Goal: Transaction & Acquisition: Purchase product/service

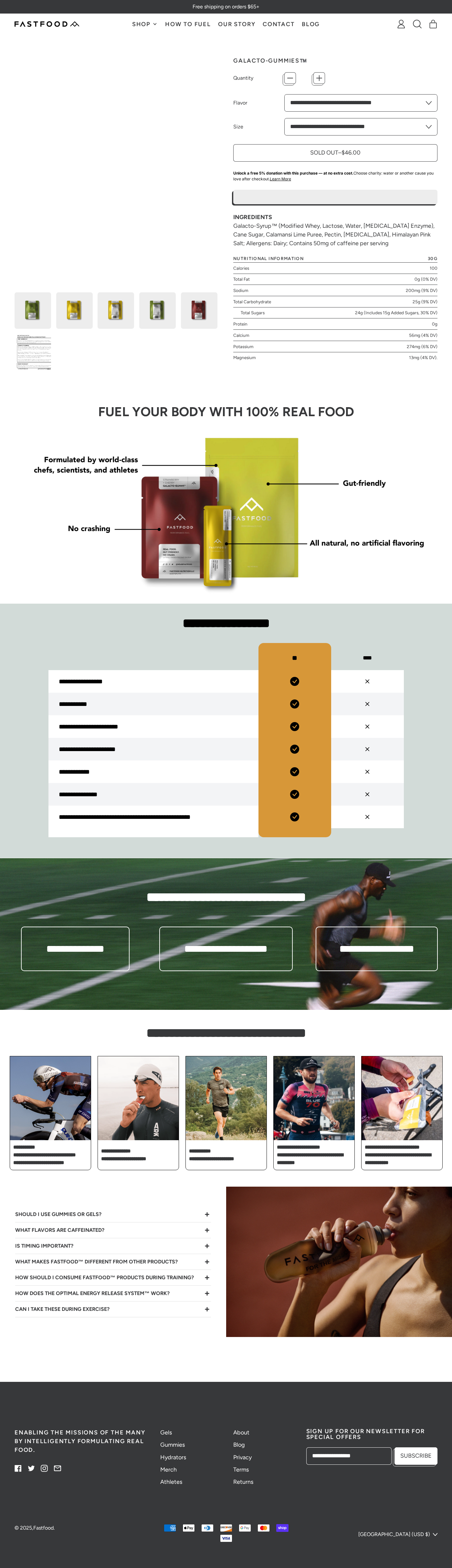
type input "*"
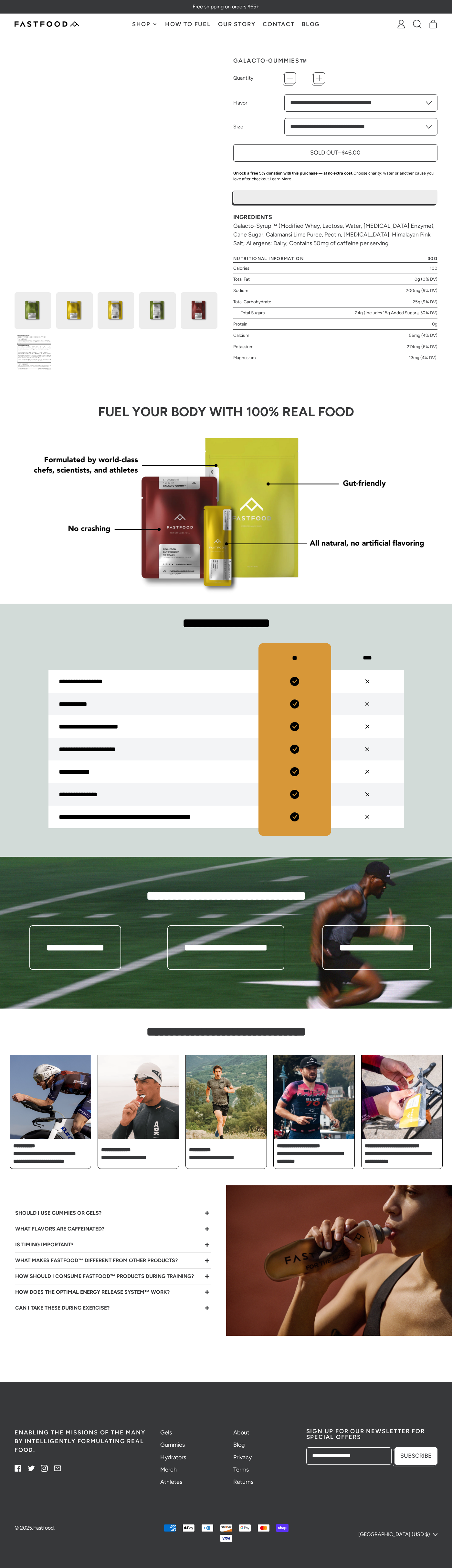
type input "*"
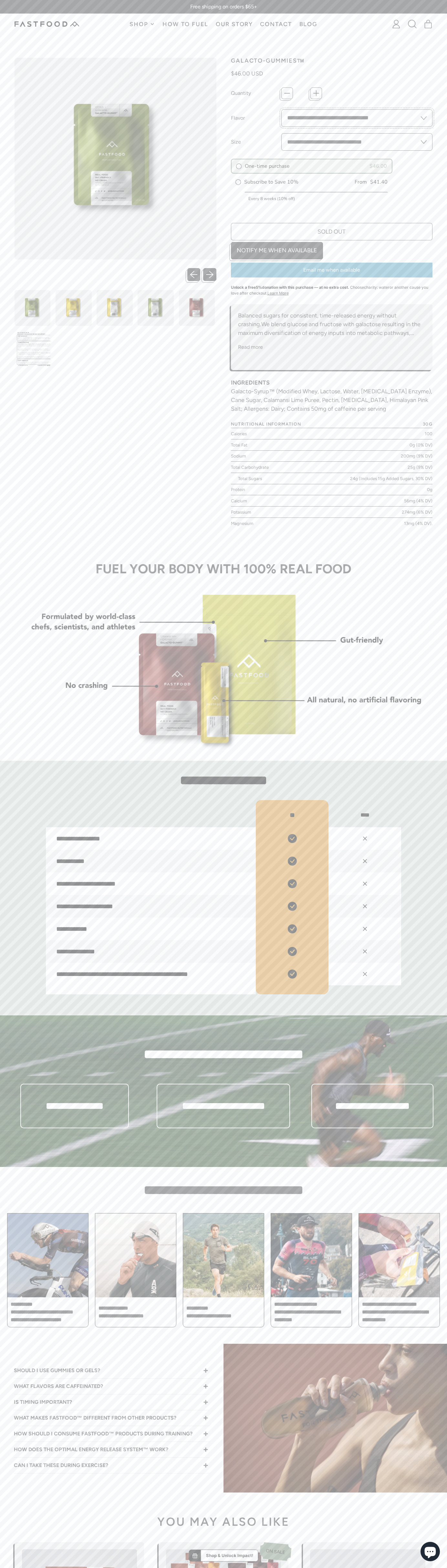
select select "**********"
click at [311, 195] on div "Every 2 weeks (10% off) Every 4 weeks (10% off) Every 6 weeks (10% off) Every 8…" at bounding box center [316, 218] width 143 height 52
